Goal: Use online tool/utility: Utilize a website feature to perform a specific function

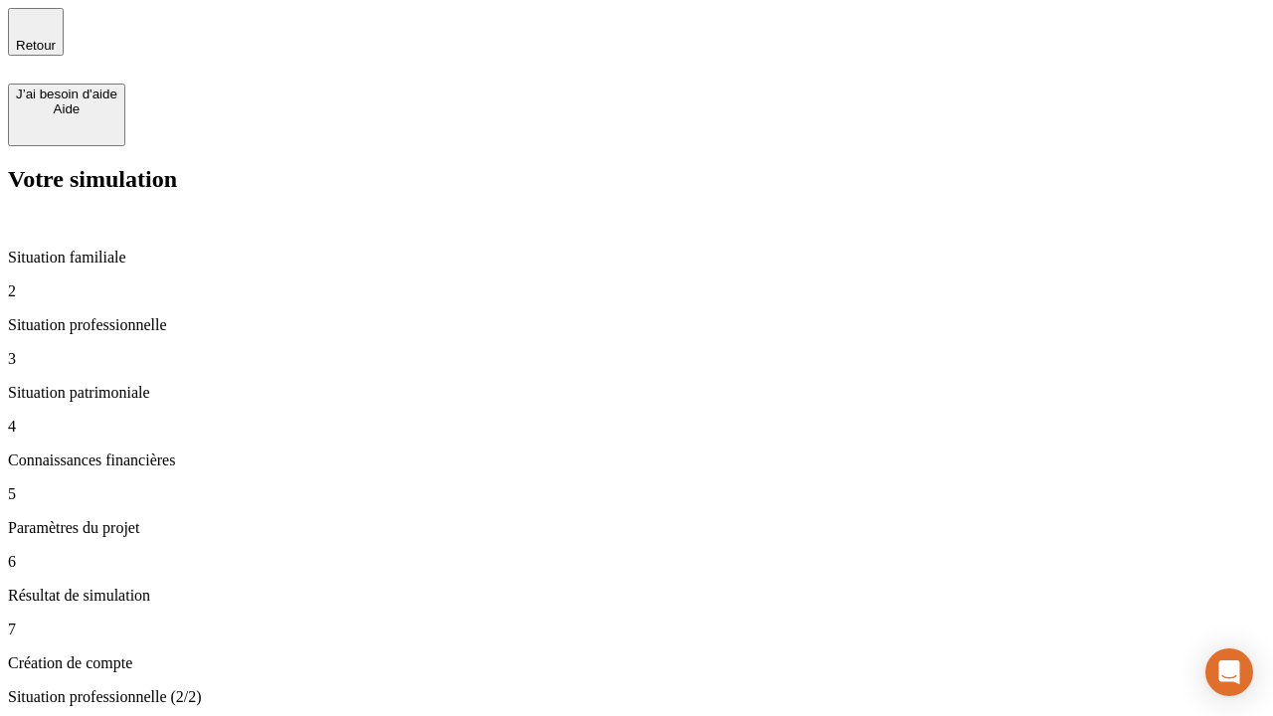
type input "30 000"
type input "1 000"
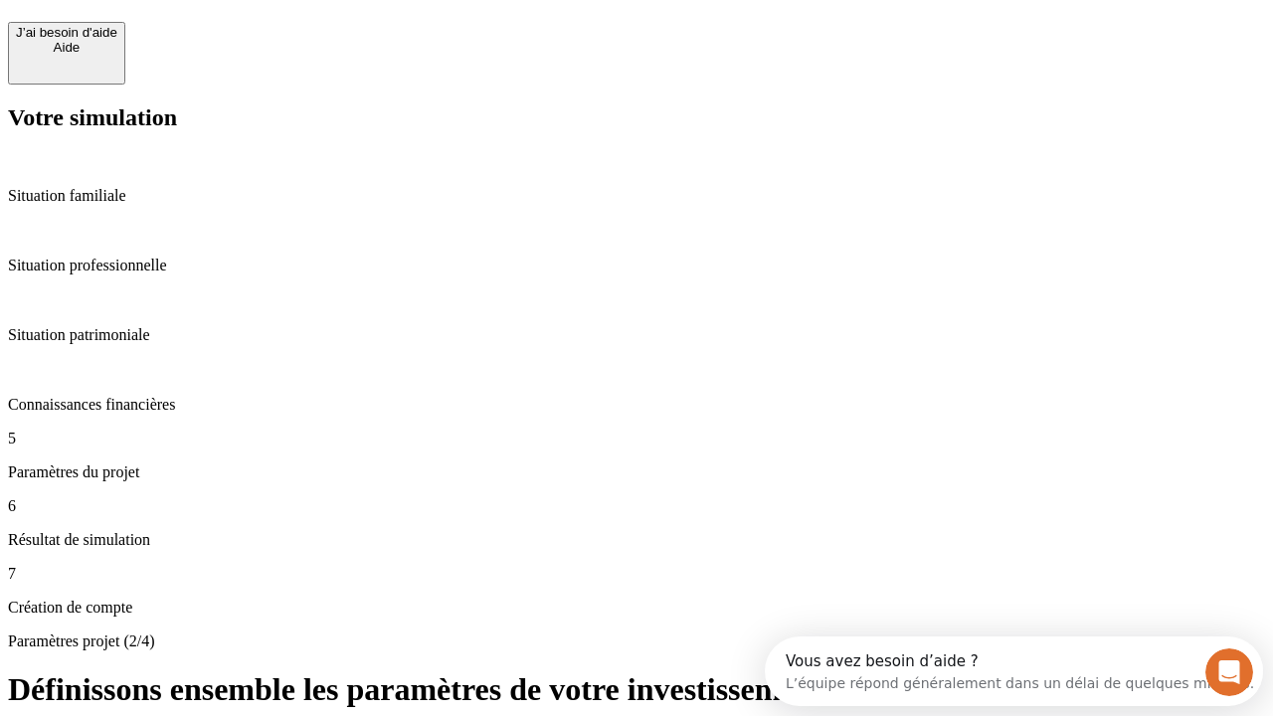
scroll to position [18, 0]
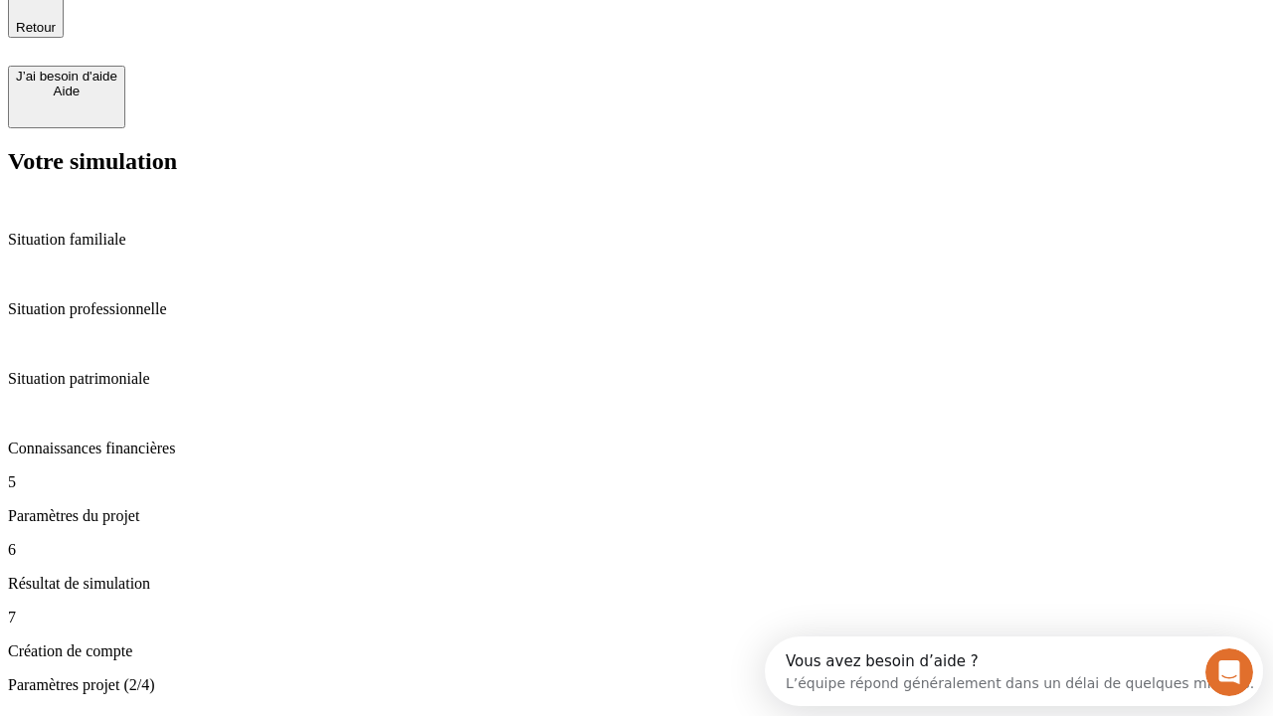
type input "65"
type input "5 000"
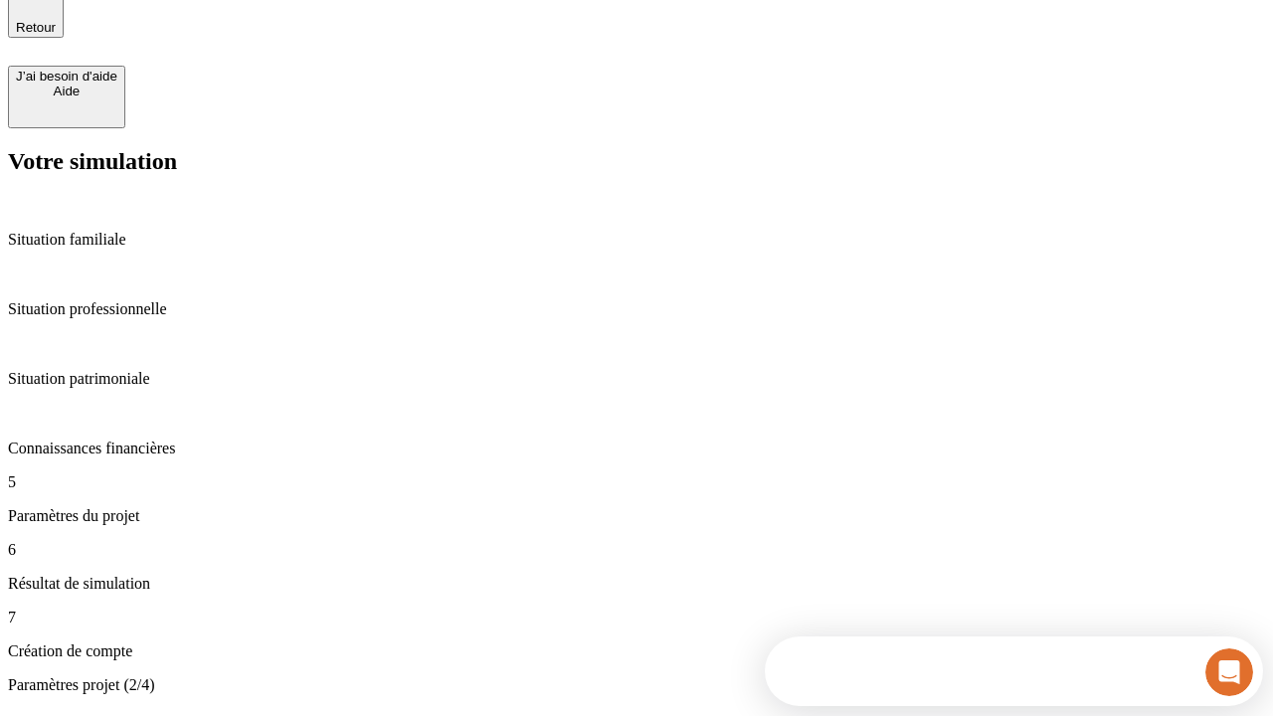
type input "640"
